Goal: Obtain resource: Download file/media

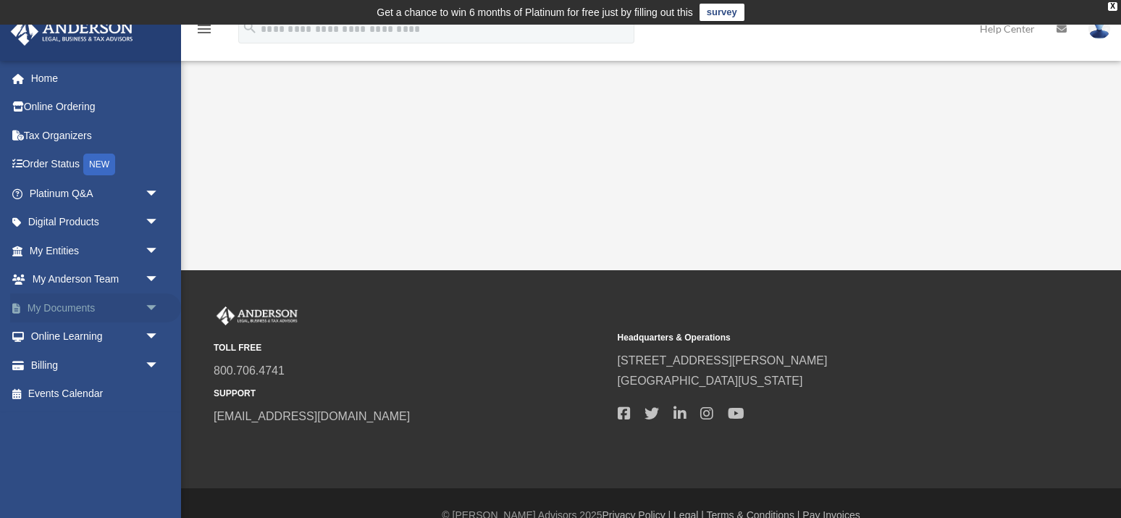
click at [75, 302] on link "My Documents arrow_drop_down" at bounding box center [95, 307] width 171 height 29
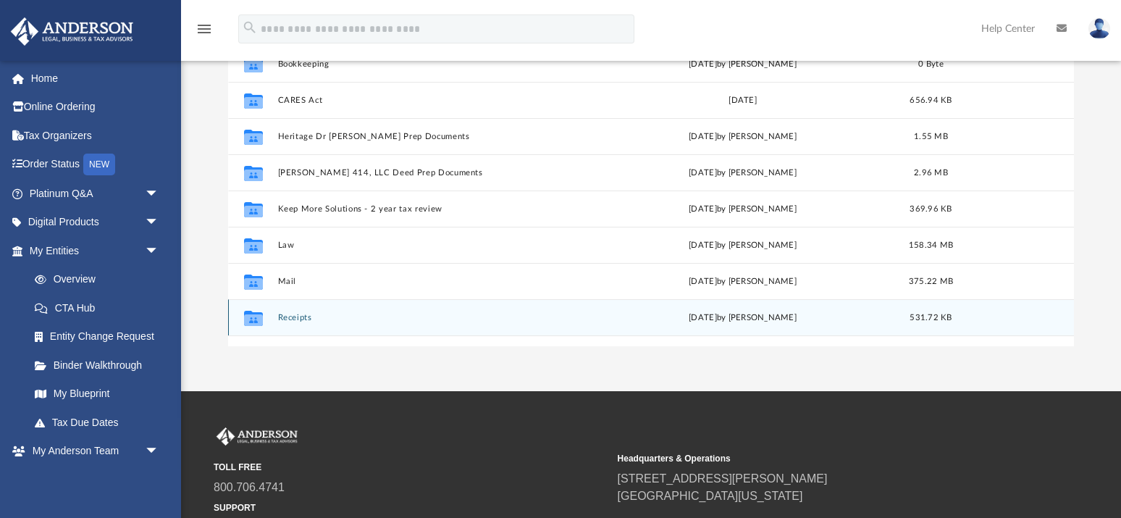
scroll to position [233, 0]
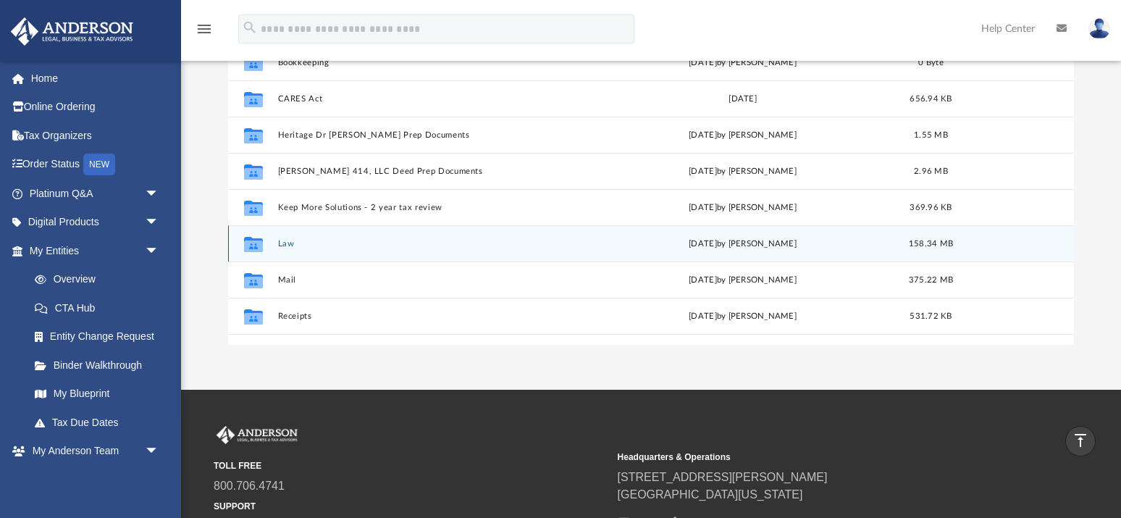
click at [280, 248] on button "Law" at bounding box center [430, 243] width 306 height 9
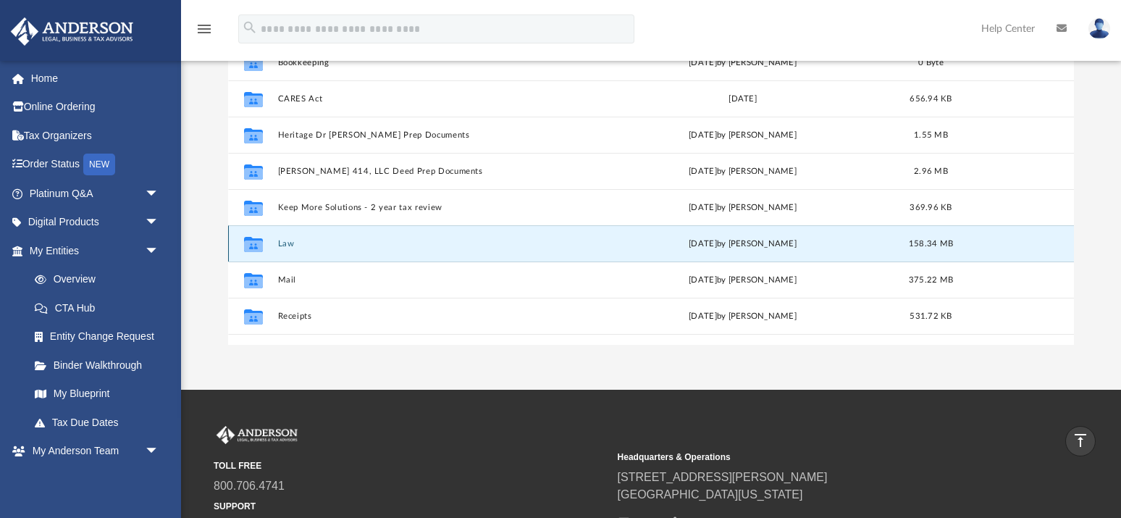
click at [280, 248] on button "Law" at bounding box center [430, 243] width 306 height 9
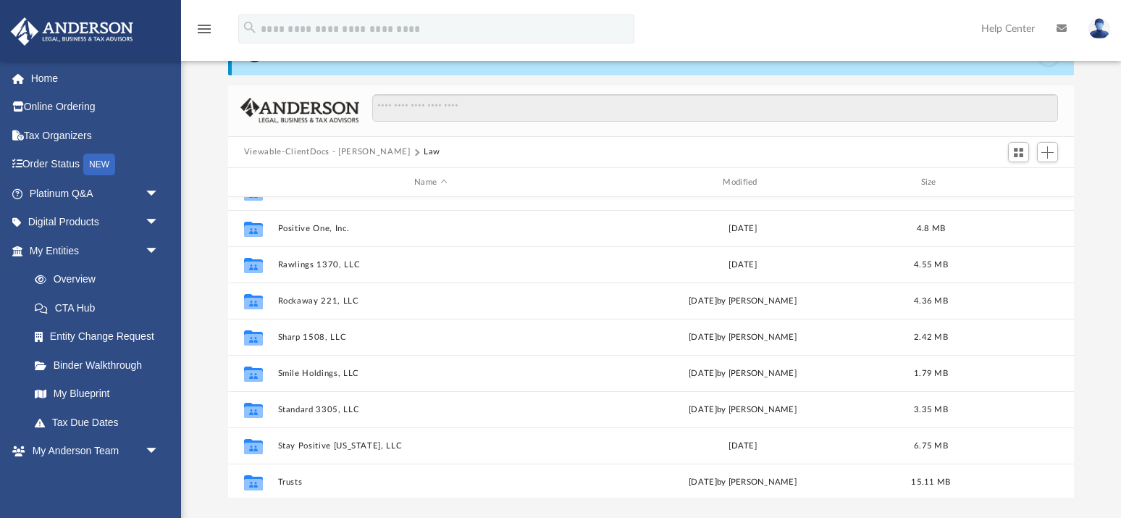
scroll to position [933, 0]
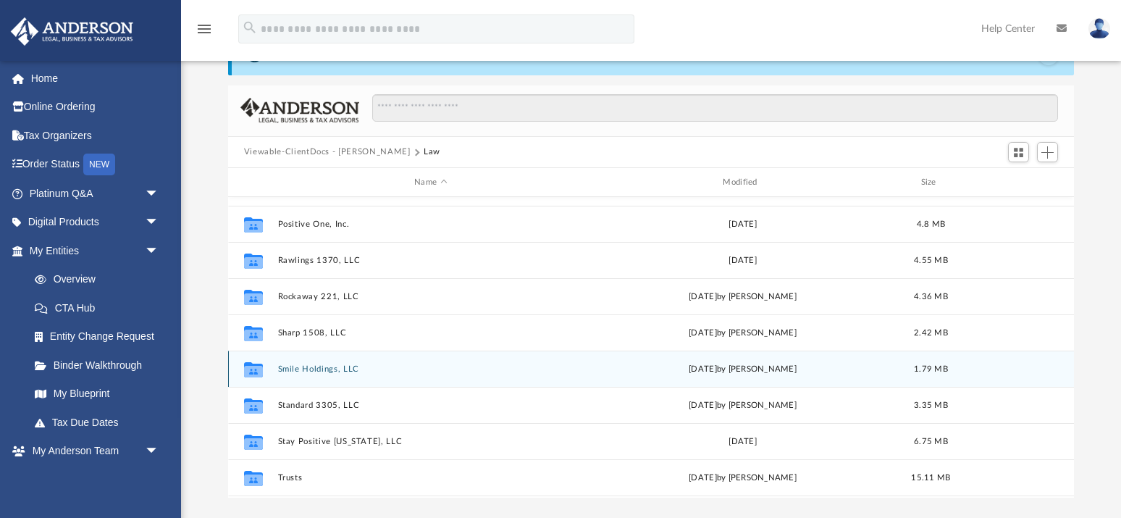
click at [309, 370] on button "Smile Holdings, LLC" at bounding box center [430, 368] width 306 height 9
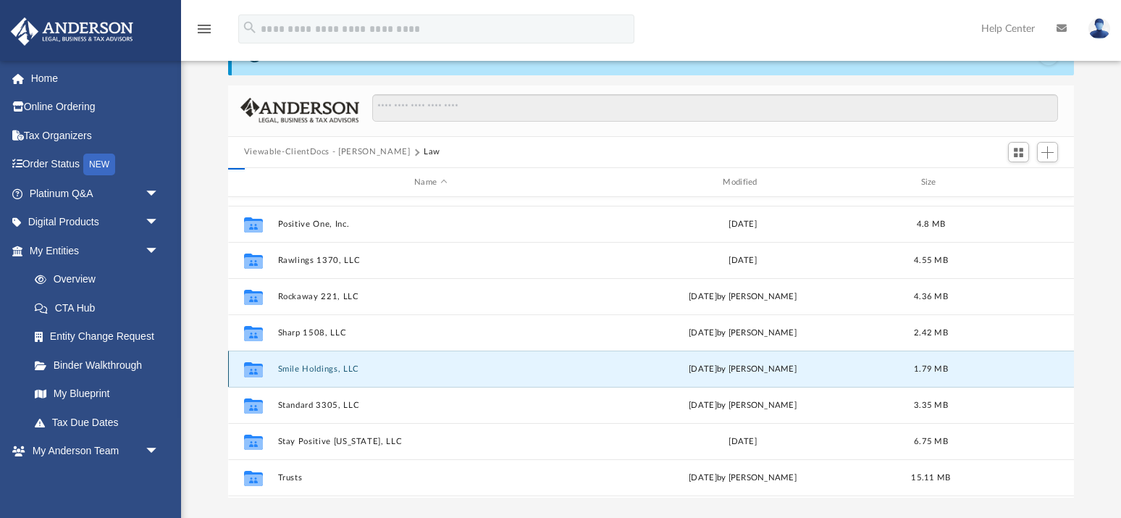
click at [309, 370] on button "Smile Holdings, LLC" at bounding box center [430, 368] width 306 height 9
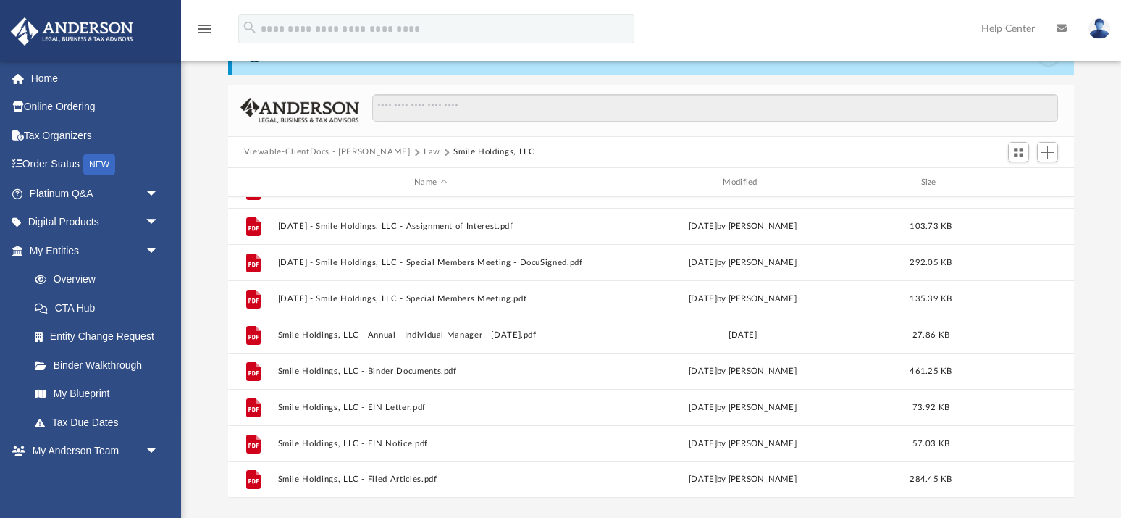
scroll to position [0, 0]
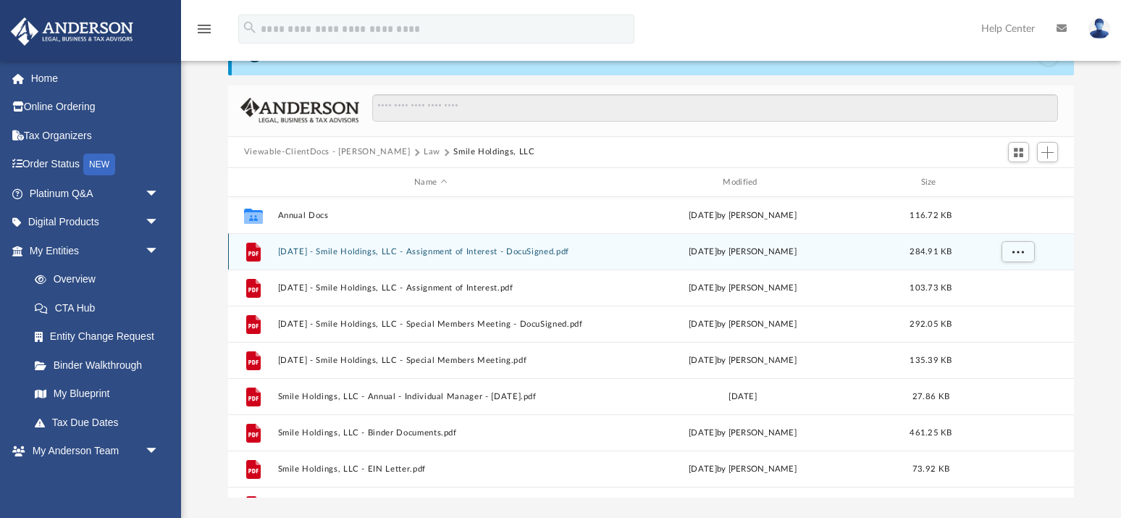
click at [430, 249] on button "[DATE] - Smile Holdings, LLC - Assignment of Interest - DocuSigned.pdf" at bounding box center [430, 251] width 306 height 9
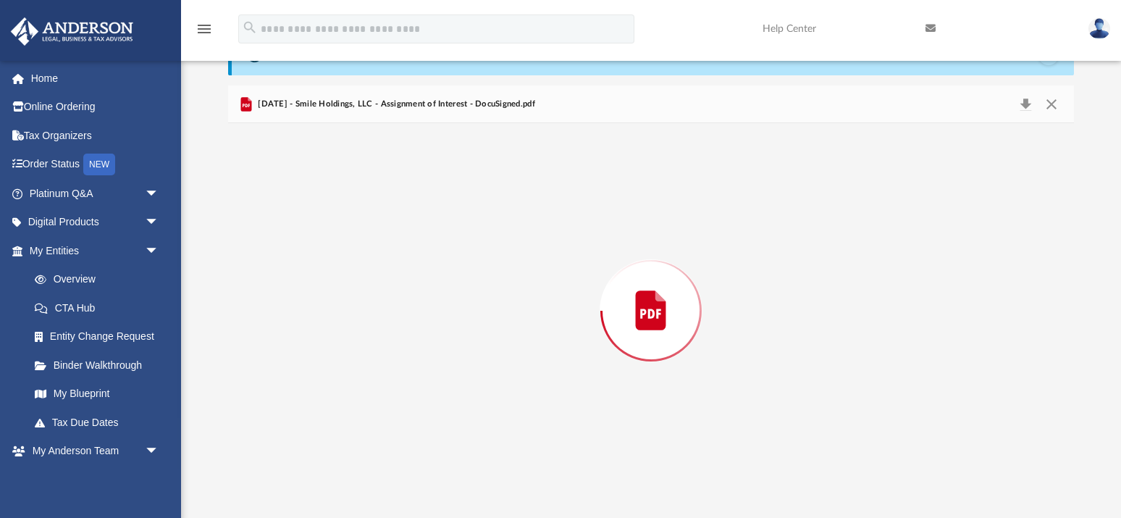
click at [430, 249] on div "Preview" at bounding box center [651, 310] width 846 height 374
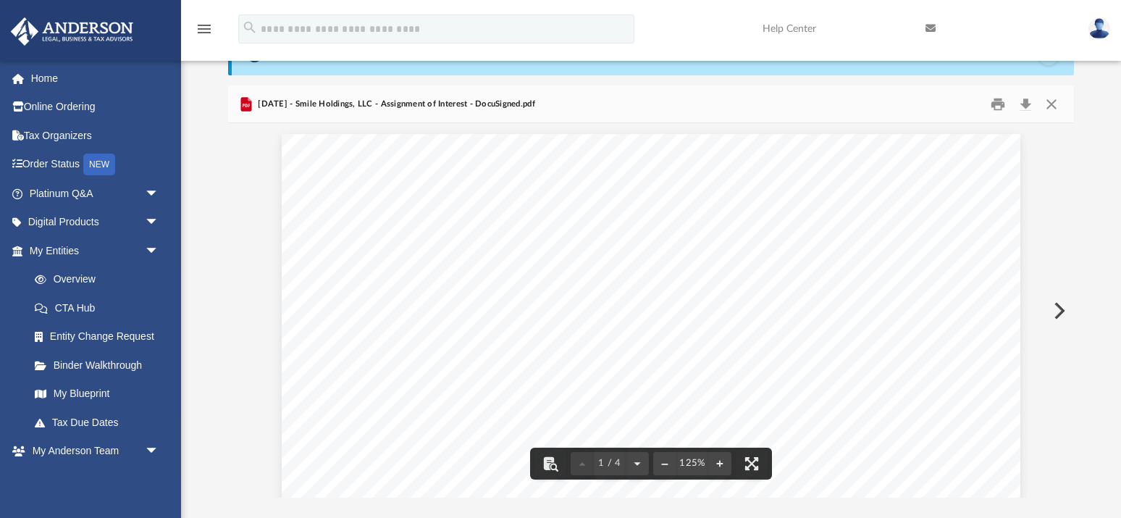
click at [1061, 306] on button "Preview" at bounding box center [1058, 310] width 32 height 41
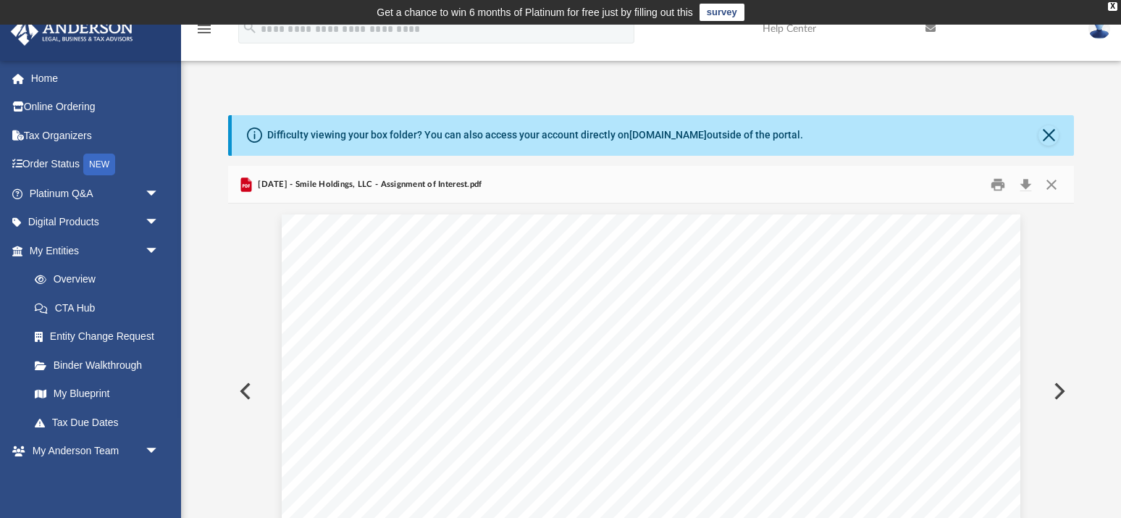
click at [1059, 390] on button "Preview" at bounding box center [1058, 391] width 32 height 41
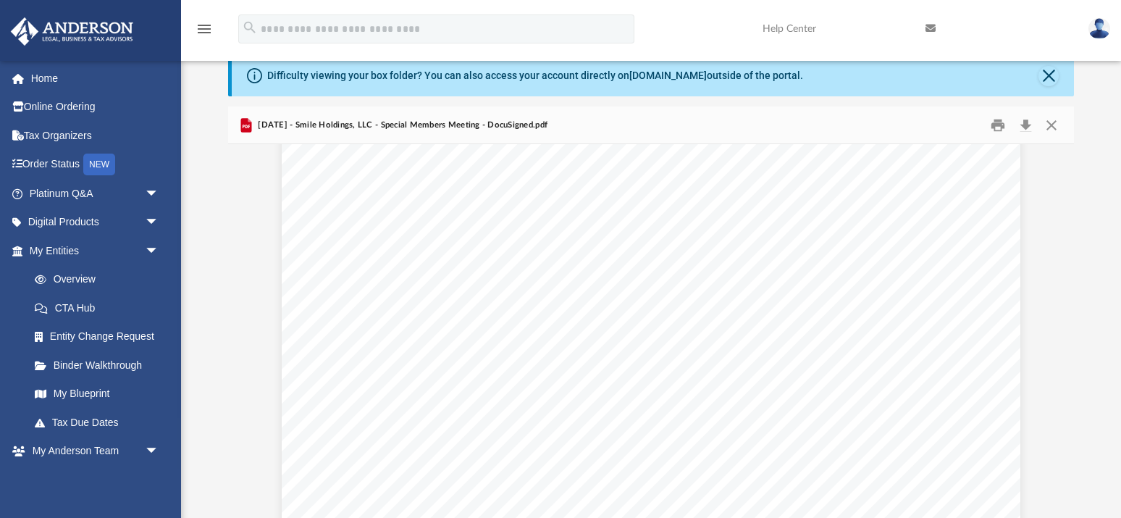
scroll to position [326, 0]
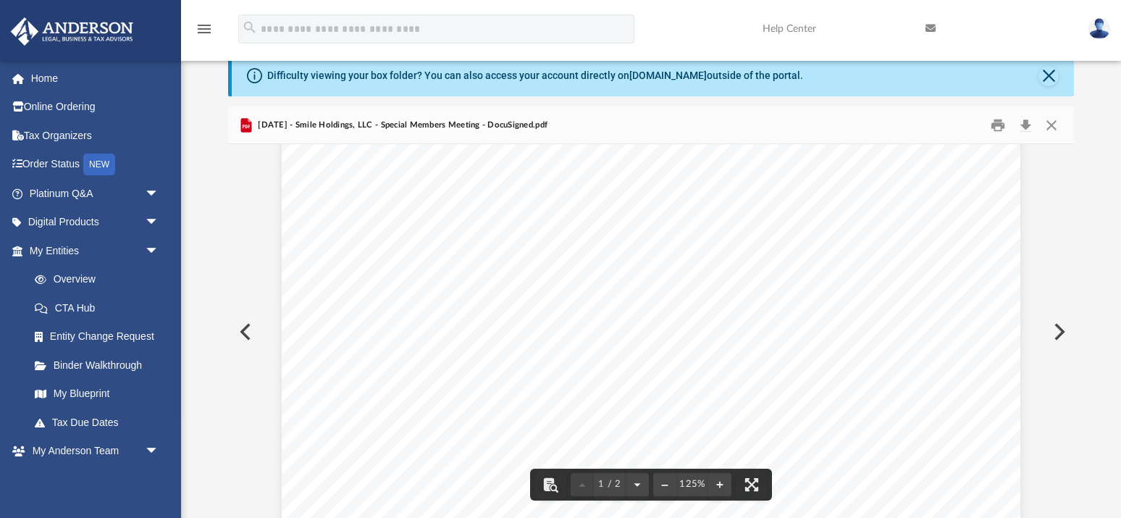
click at [1059, 330] on button "Preview" at bounding box center [1058, 331] width 32 height 41
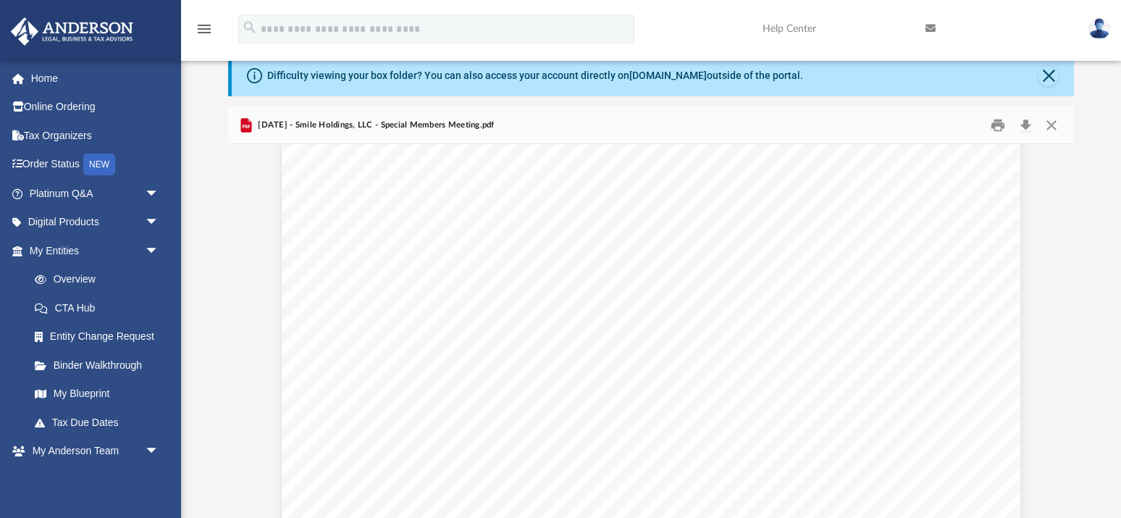
scroll to position [501, 0]
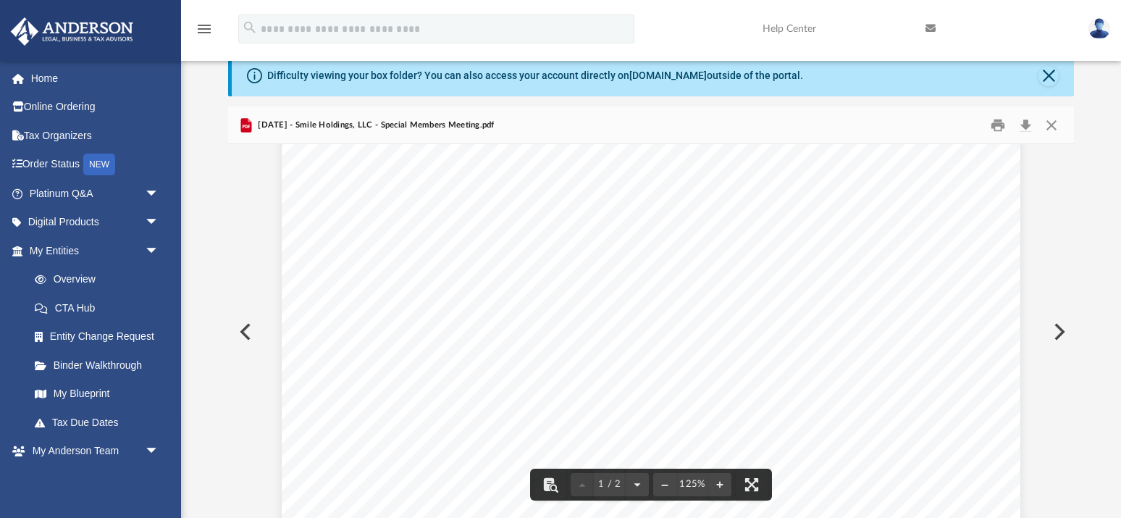
click at [1060, 328] on button "Preview" at bounding box center [1058, 331] width 32 height 41
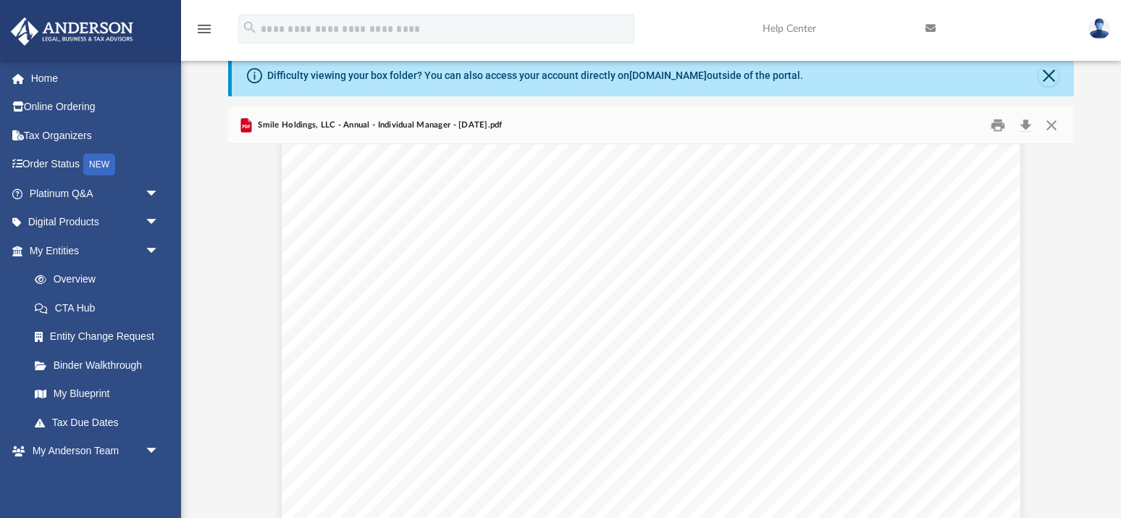
scroll to position [1179, 0]
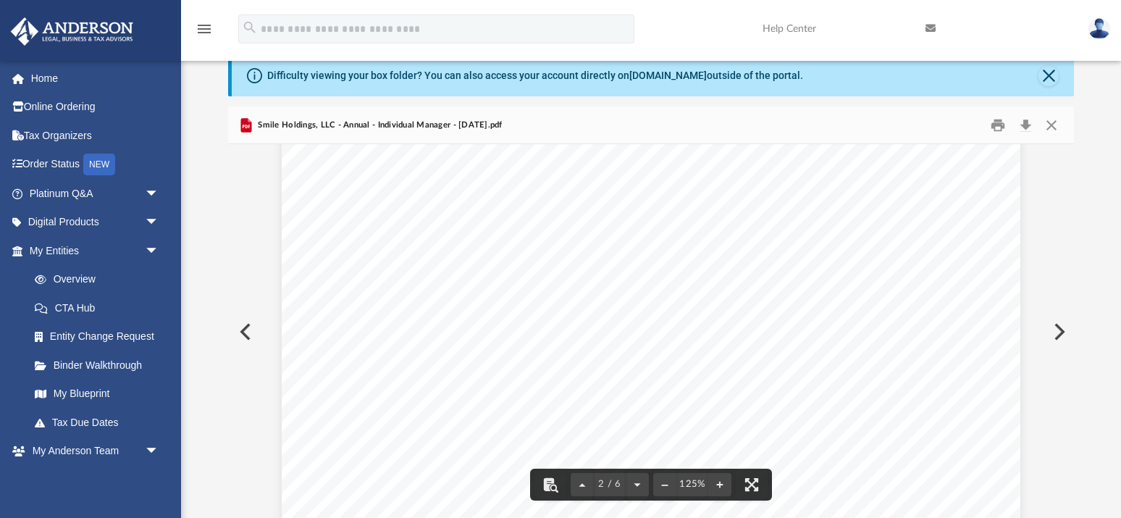
click at [1063, 327] on button "Preview" at bounding box center [1058, 331] width 32 height 41
click at [1061, 327] on button "Preview" at bounding box center [1058, 331] width 32 height 41
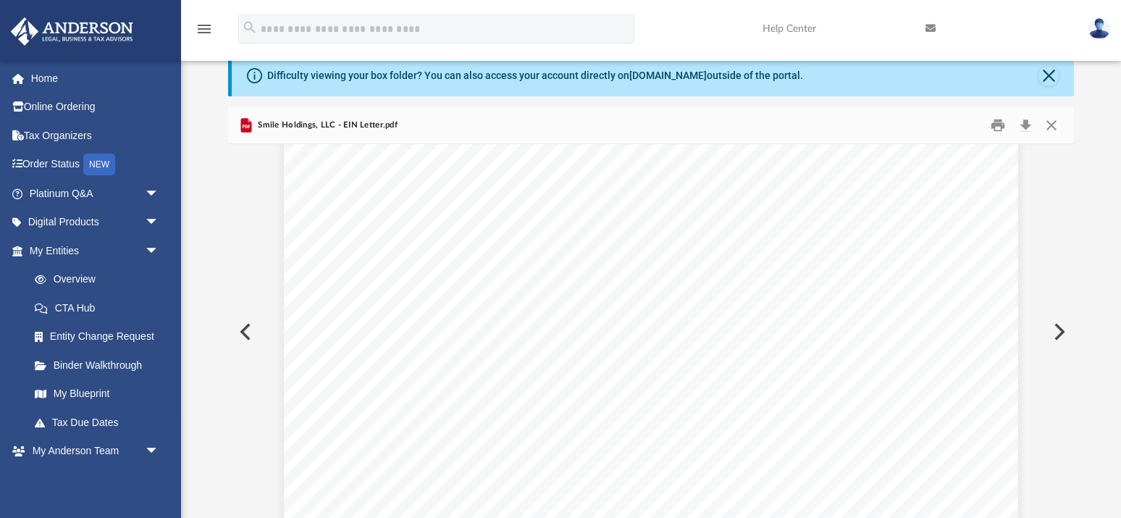
scroll to position [248, 0]
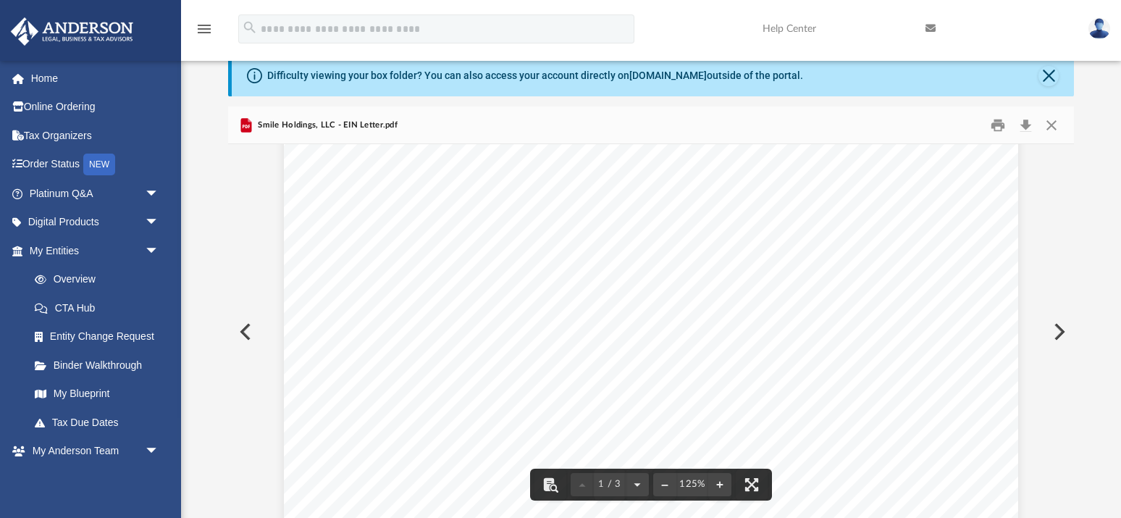
click at [1064, 331] on button "Preview" at bounding box center [1058, 331] width 32 height 41
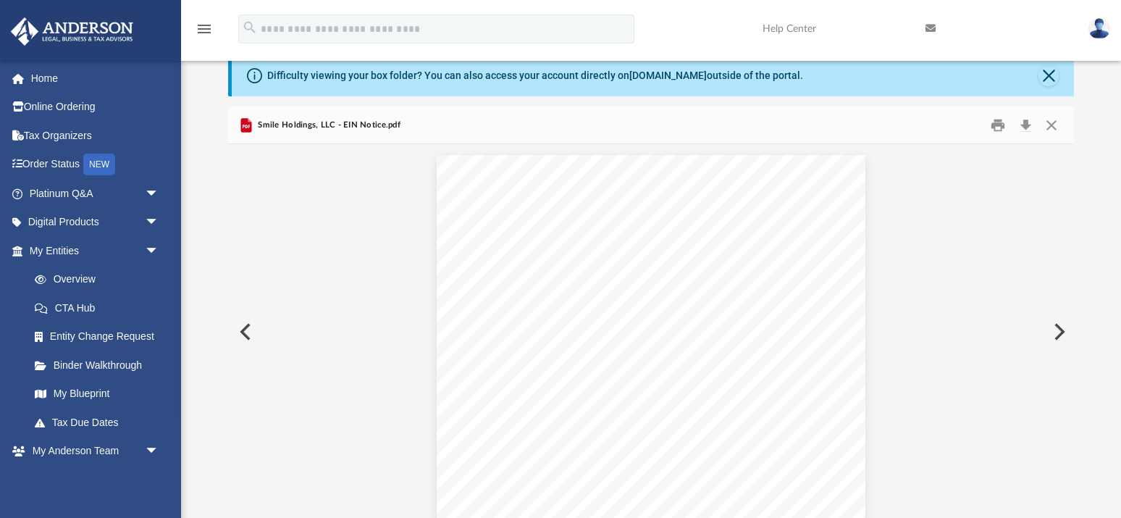
scroll to position [17, 0]
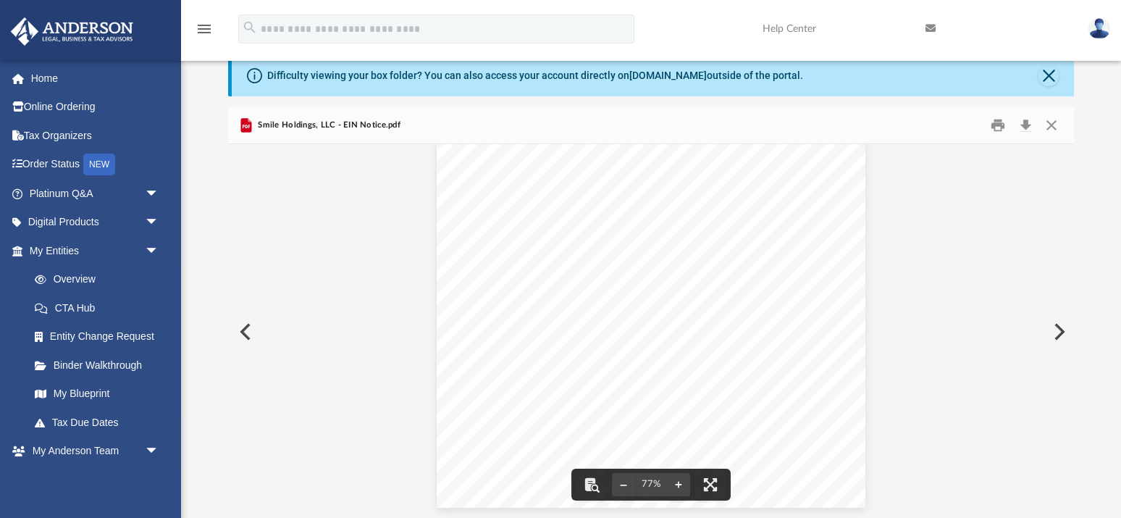
click at [1056, 329] on button "Preview" at bounding box center [1058, 331] width 32 height 41
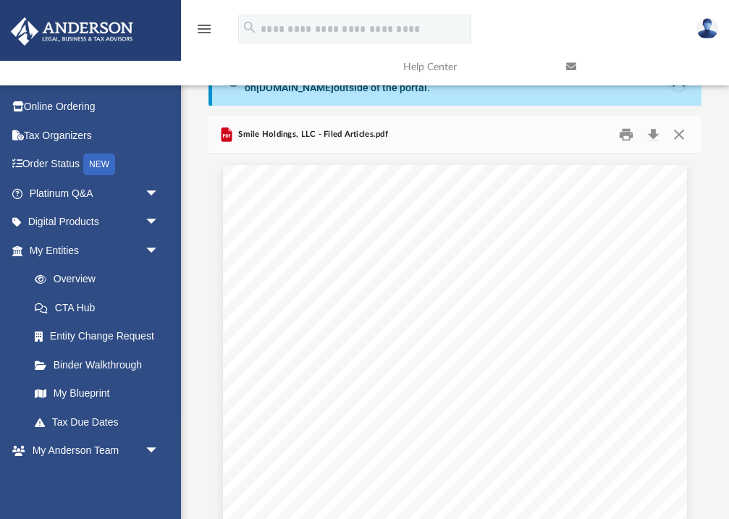
scroll to position [1, 0]
